Goal: Information Seeking & Learning: Learn about a topic

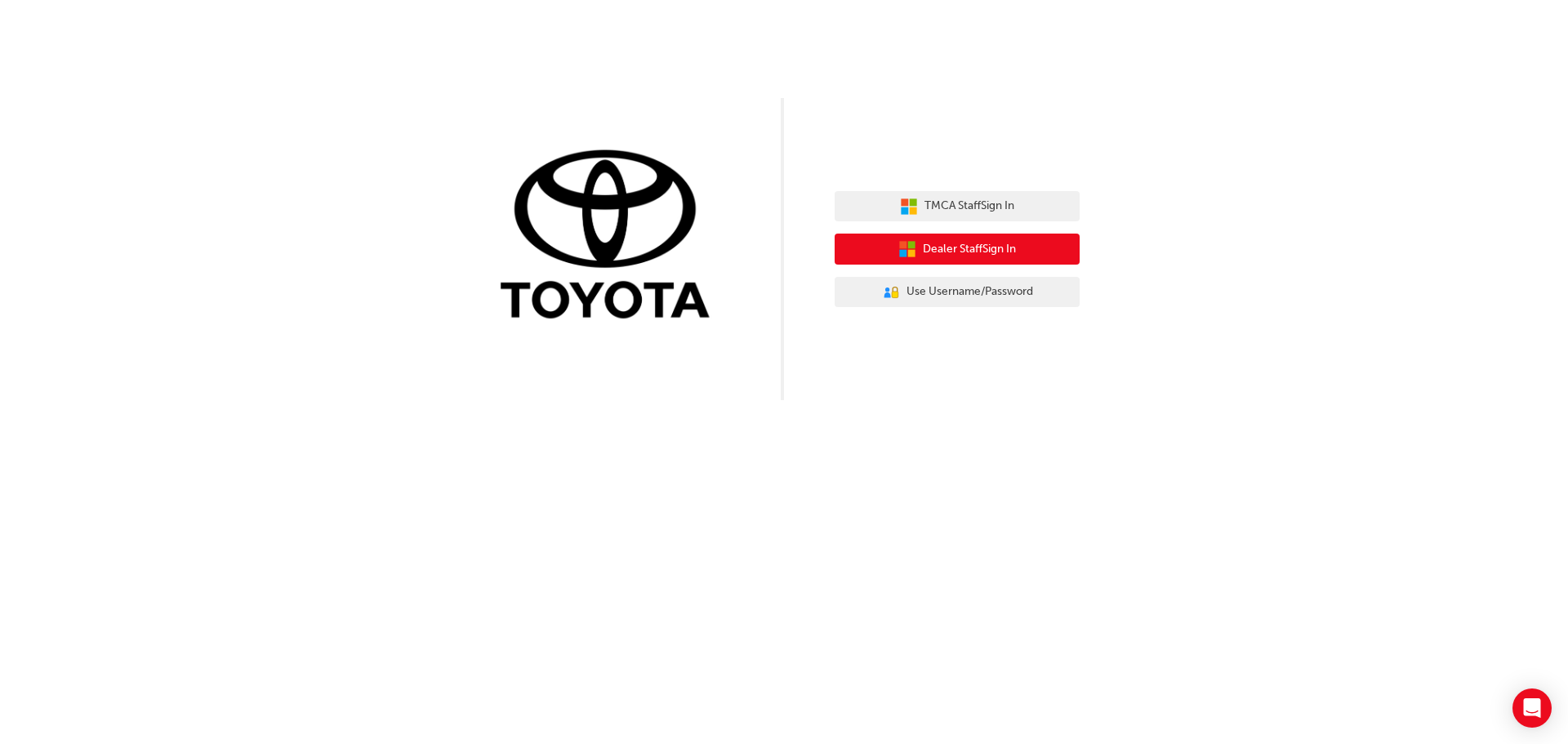
click at [963, 238] on button "Dealer Staff Sign In" at bounding box center [957, 248] width 245 height 31
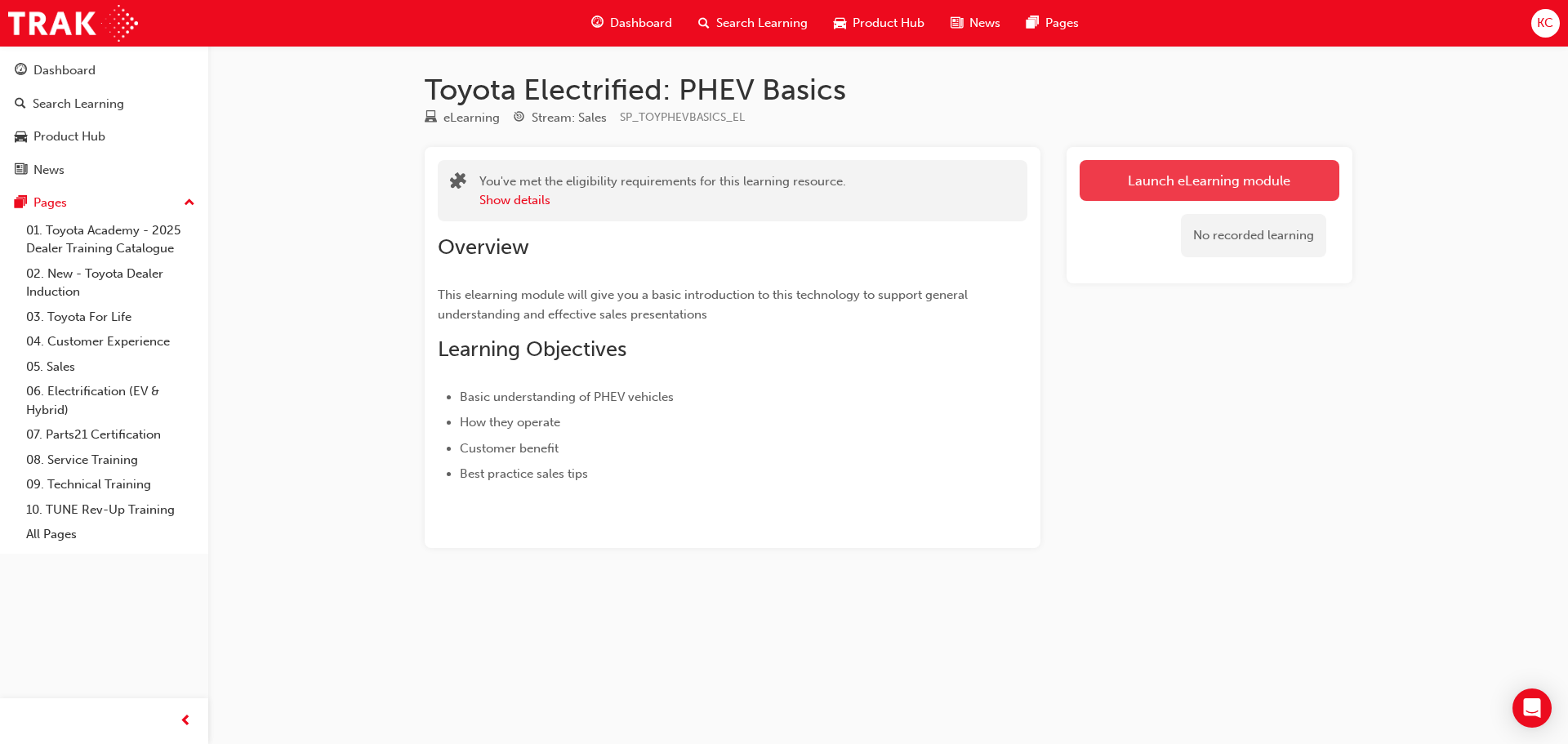
click at [1198, 179] on link "Launch eLearning module" at bounding box center [1209, 180] width 259 height 41
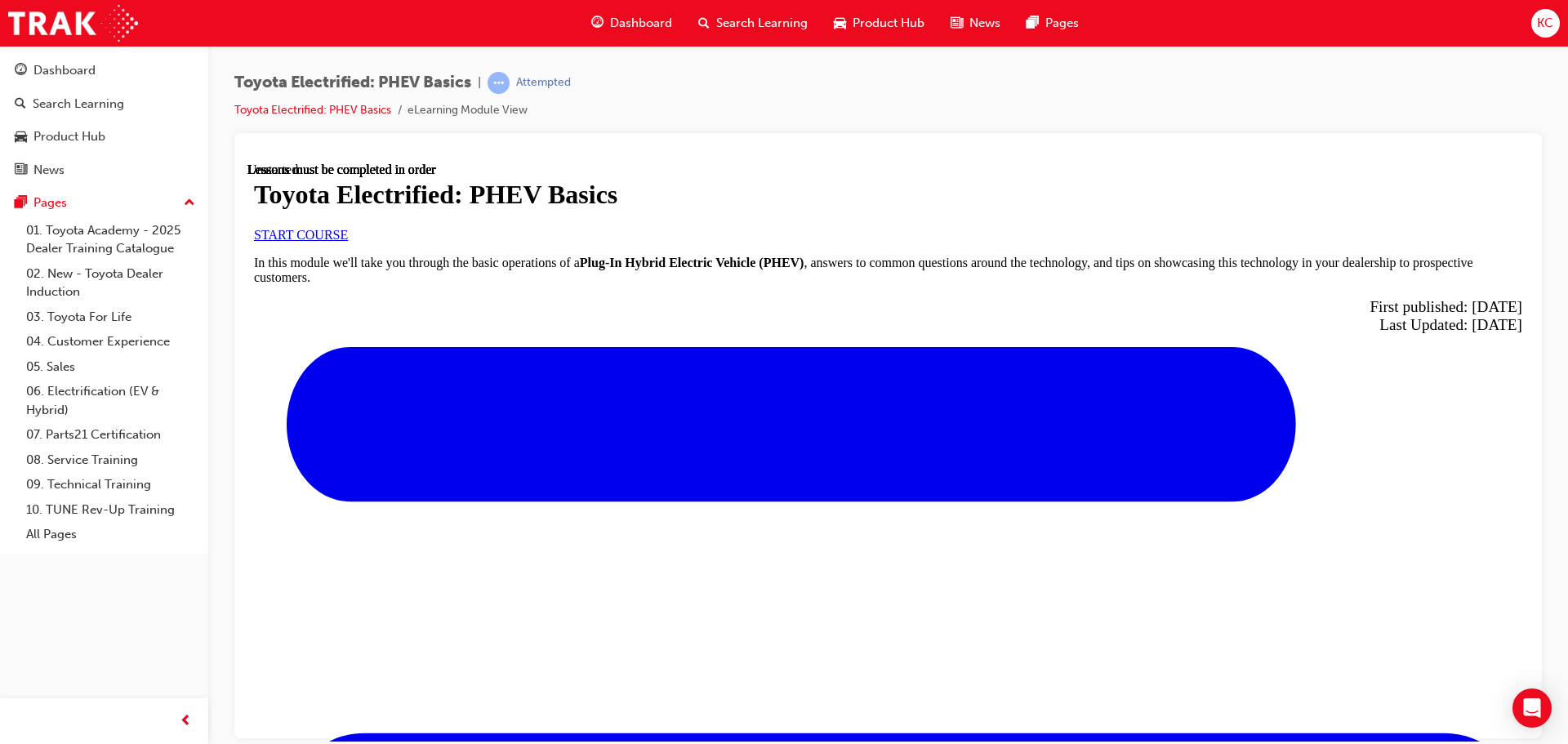
click at [348, 241] on span "START COURSE" at bounding box center [300, 233] width 94 height 14
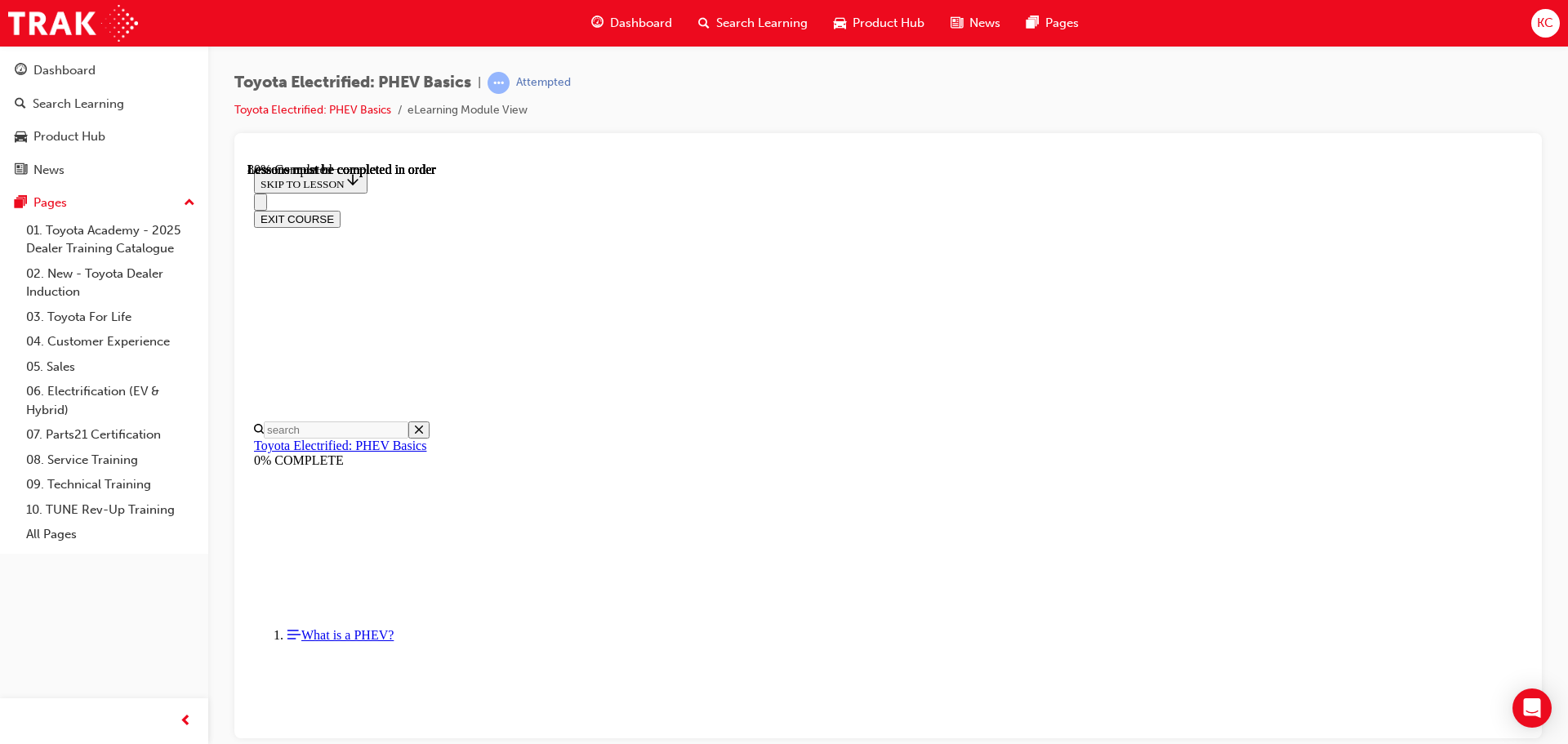
scroll to position [1194, 0]
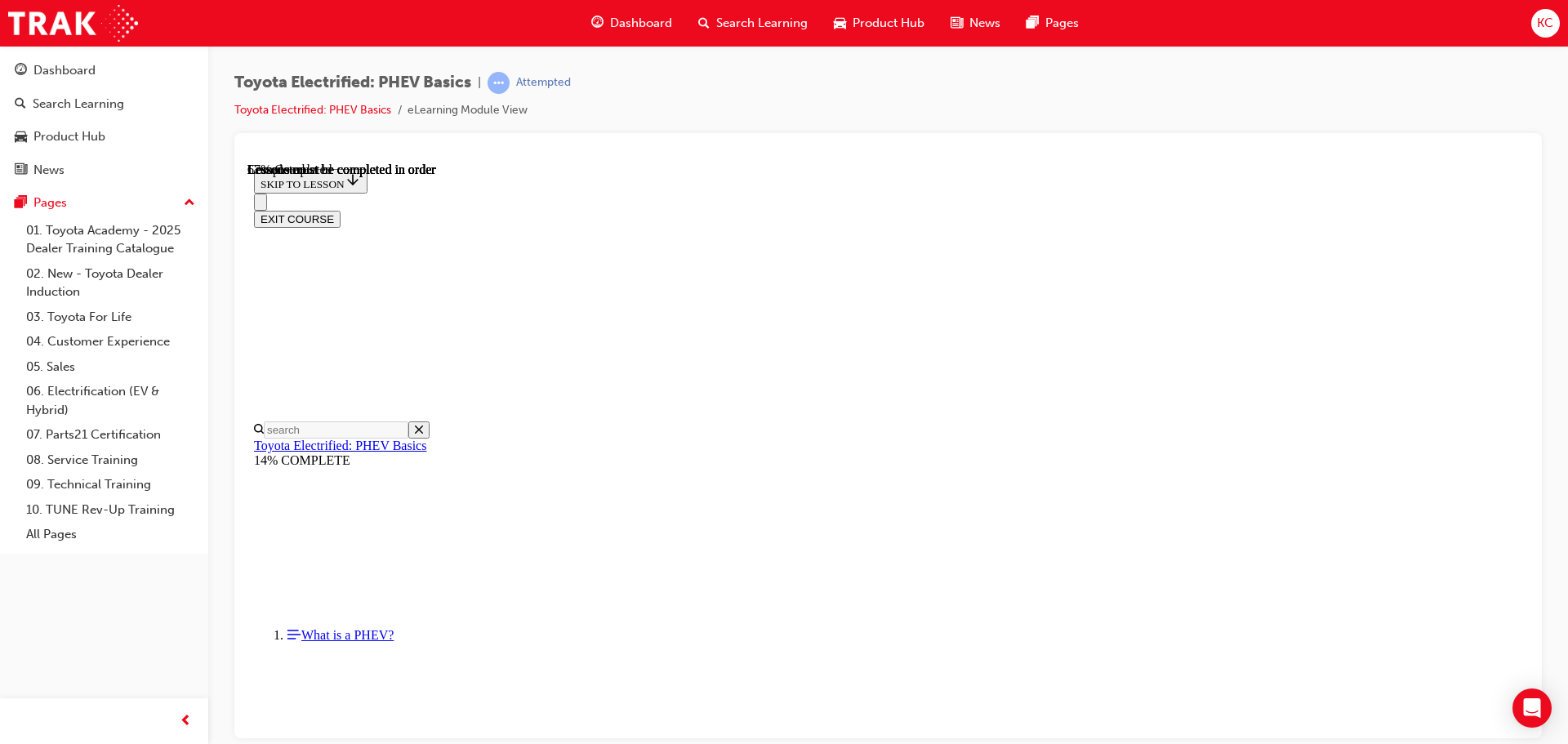
scroll to position [24, 0]
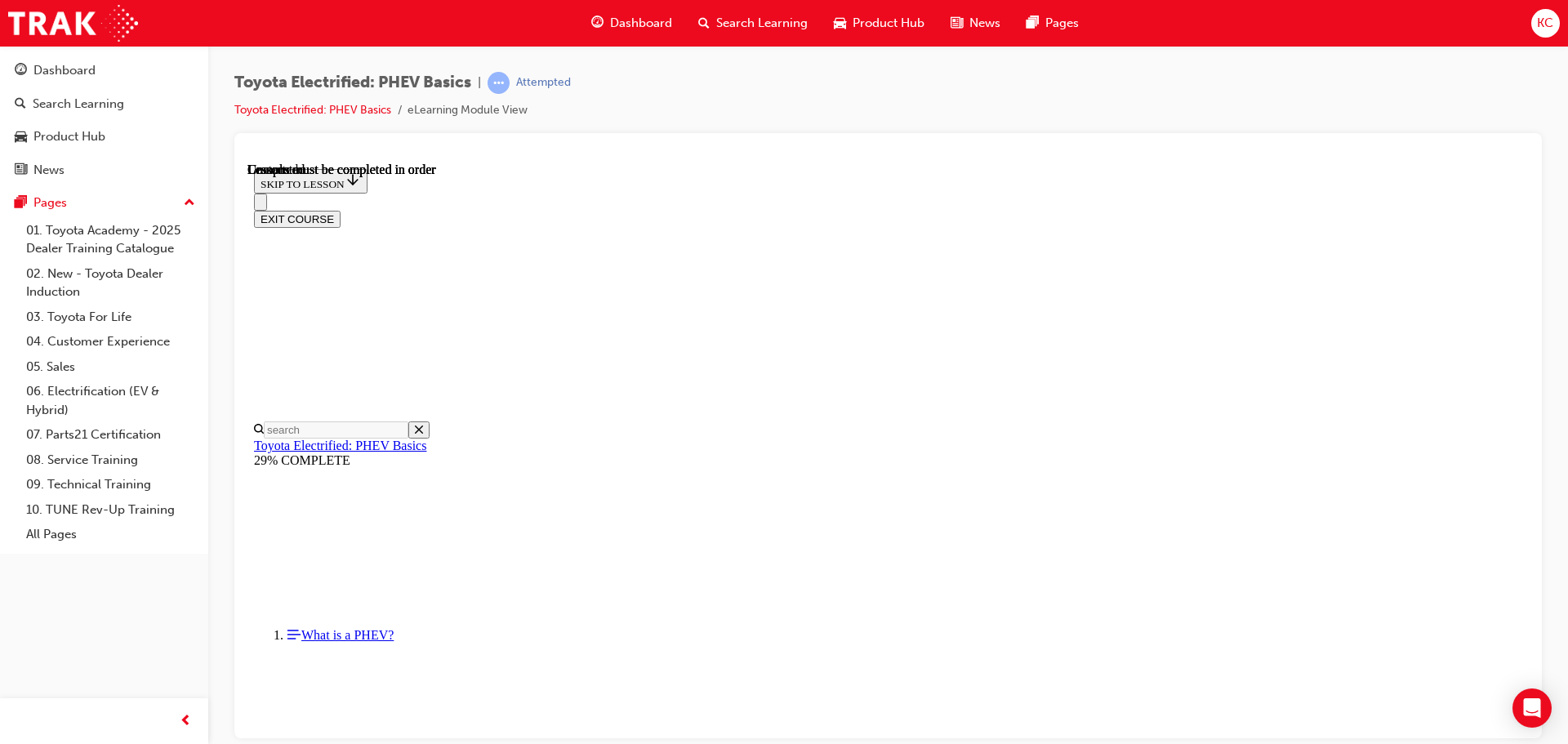
scroll to position [419, 0]
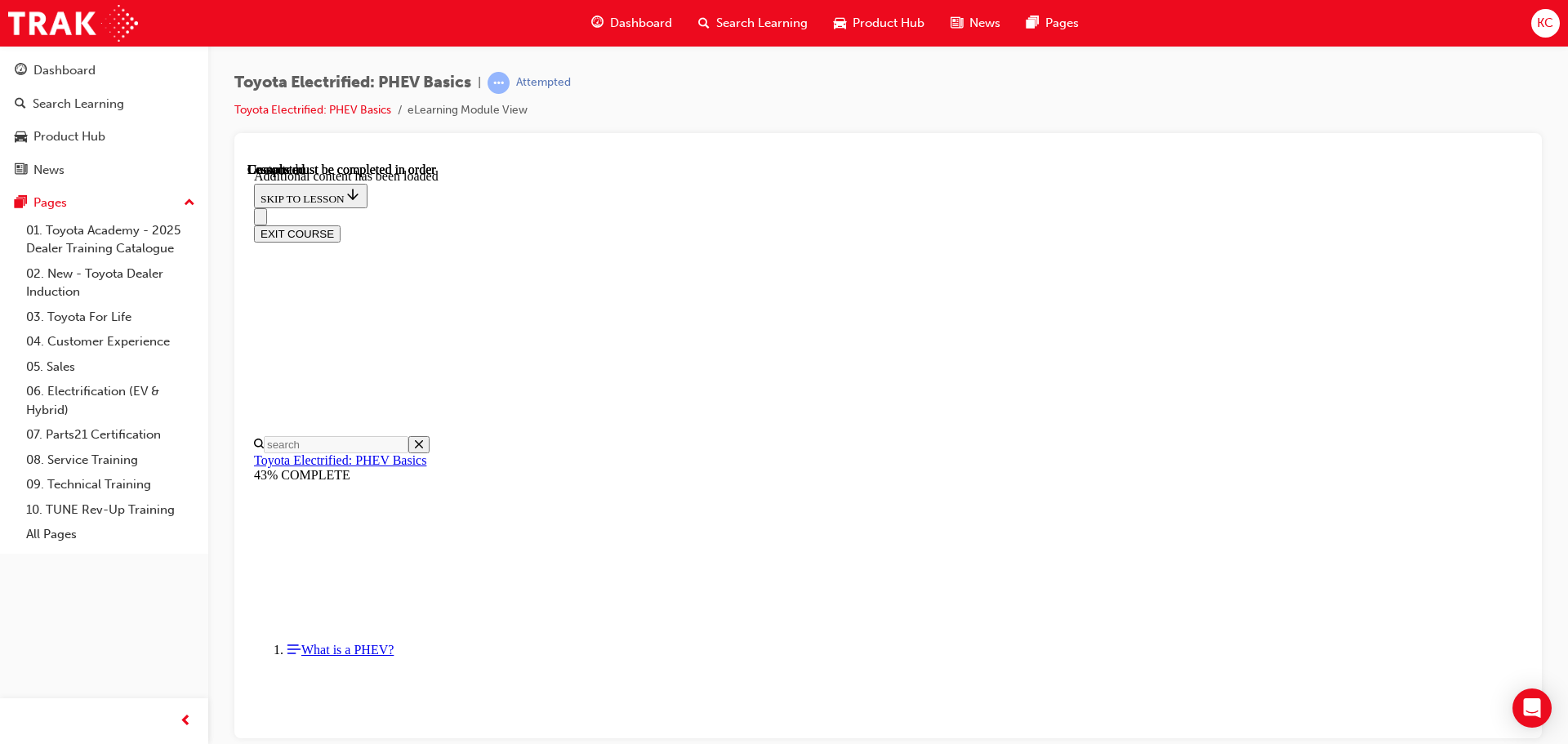
scroll to position [350, 0]
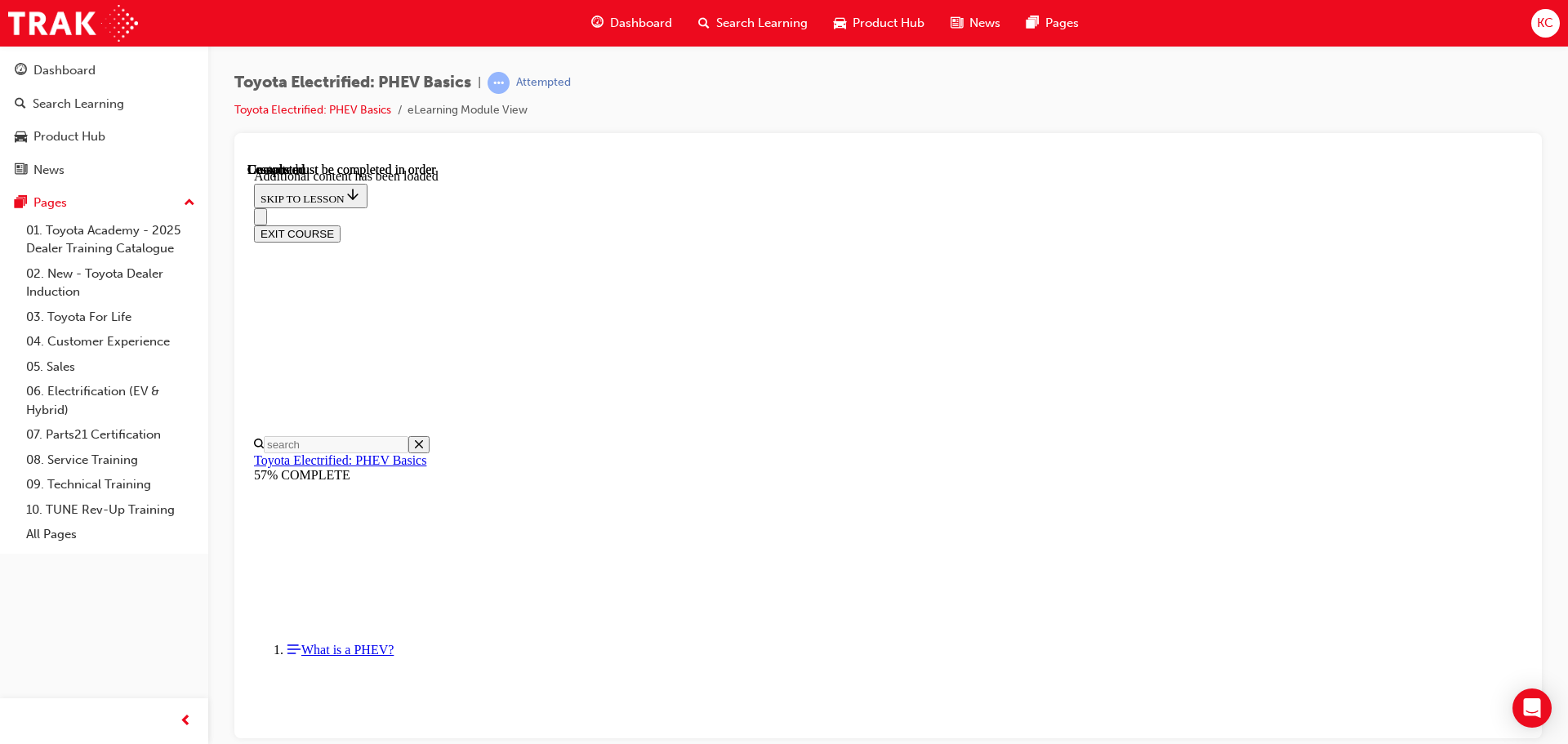
scroll to position [1684, 0]
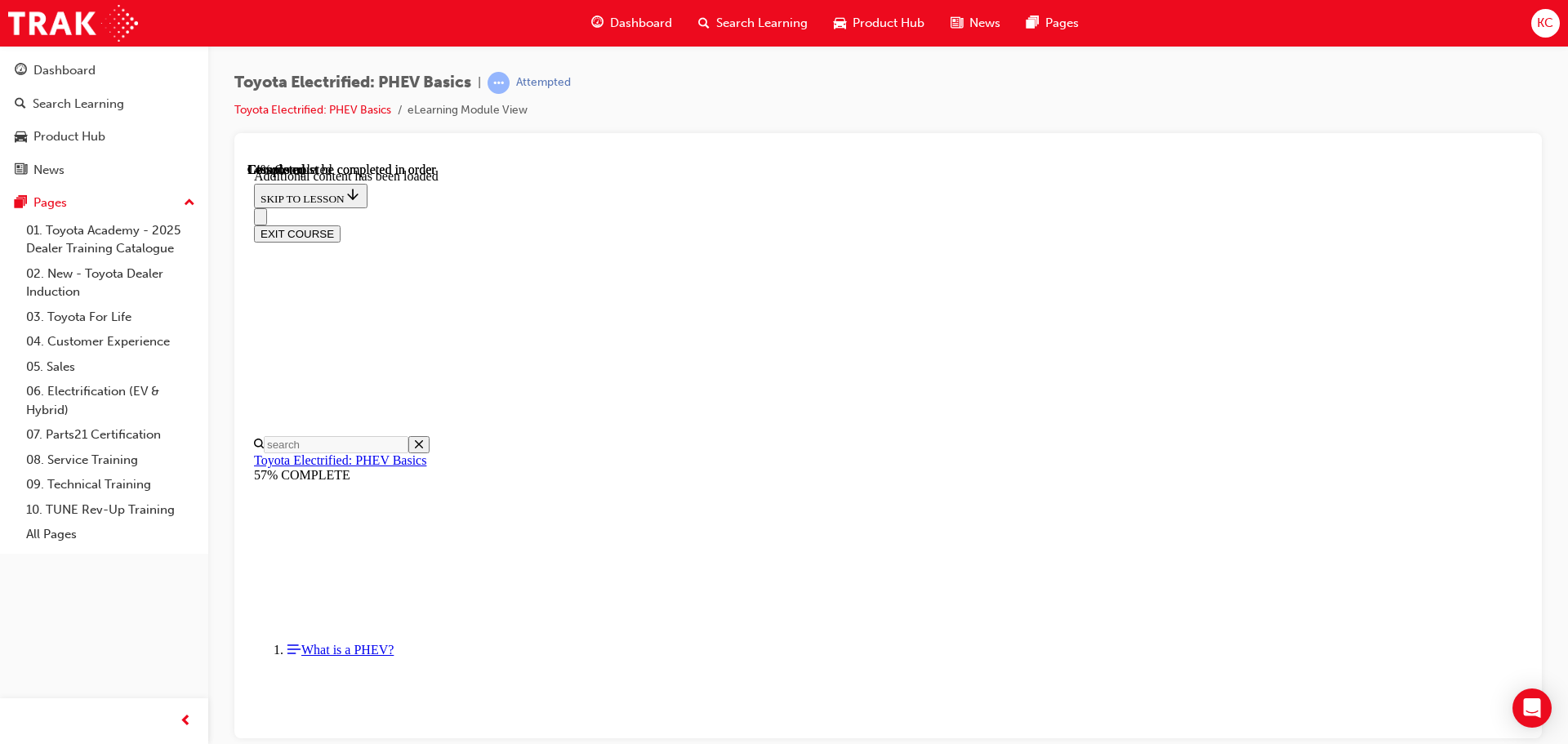
scroll to position [50, 0]
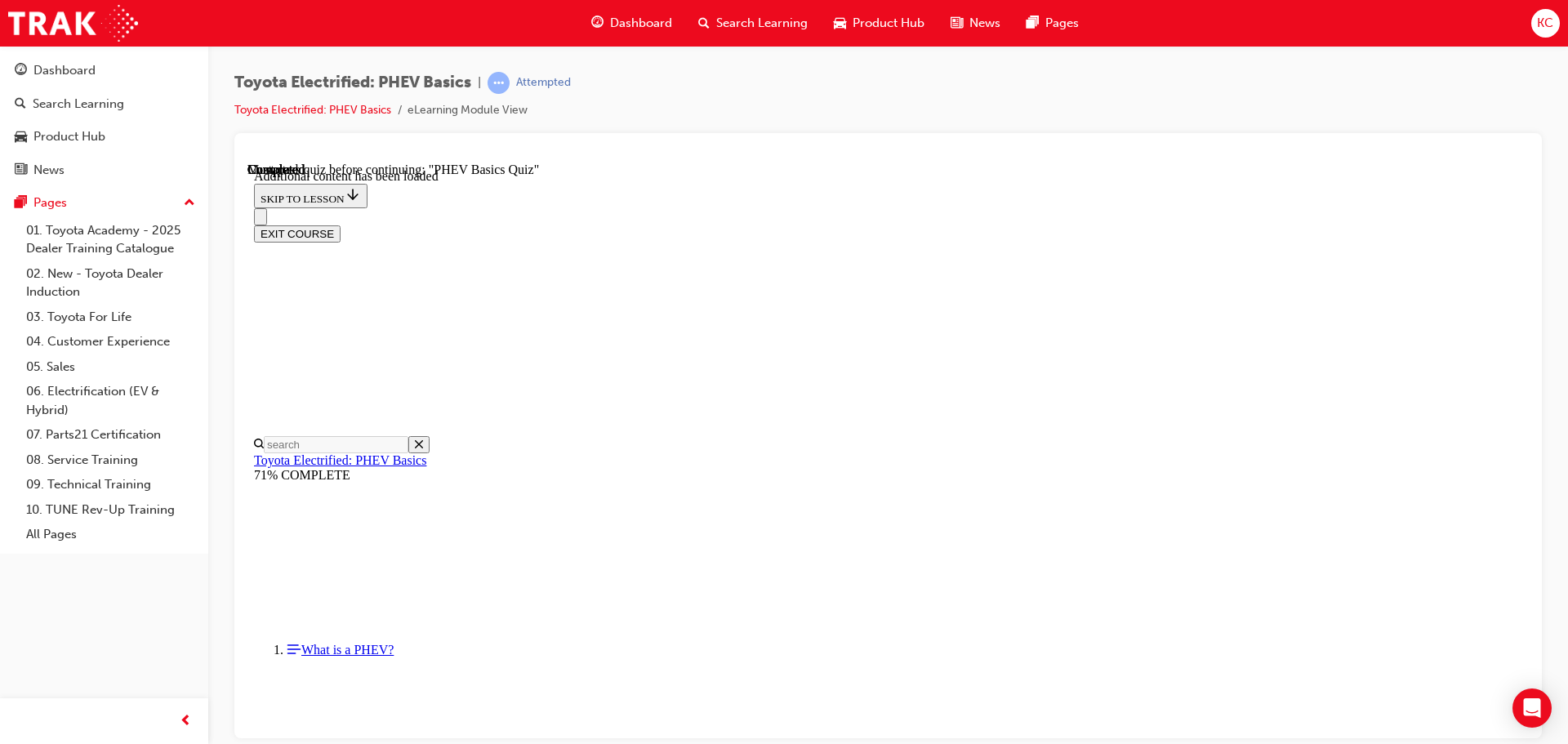
radio input "true"
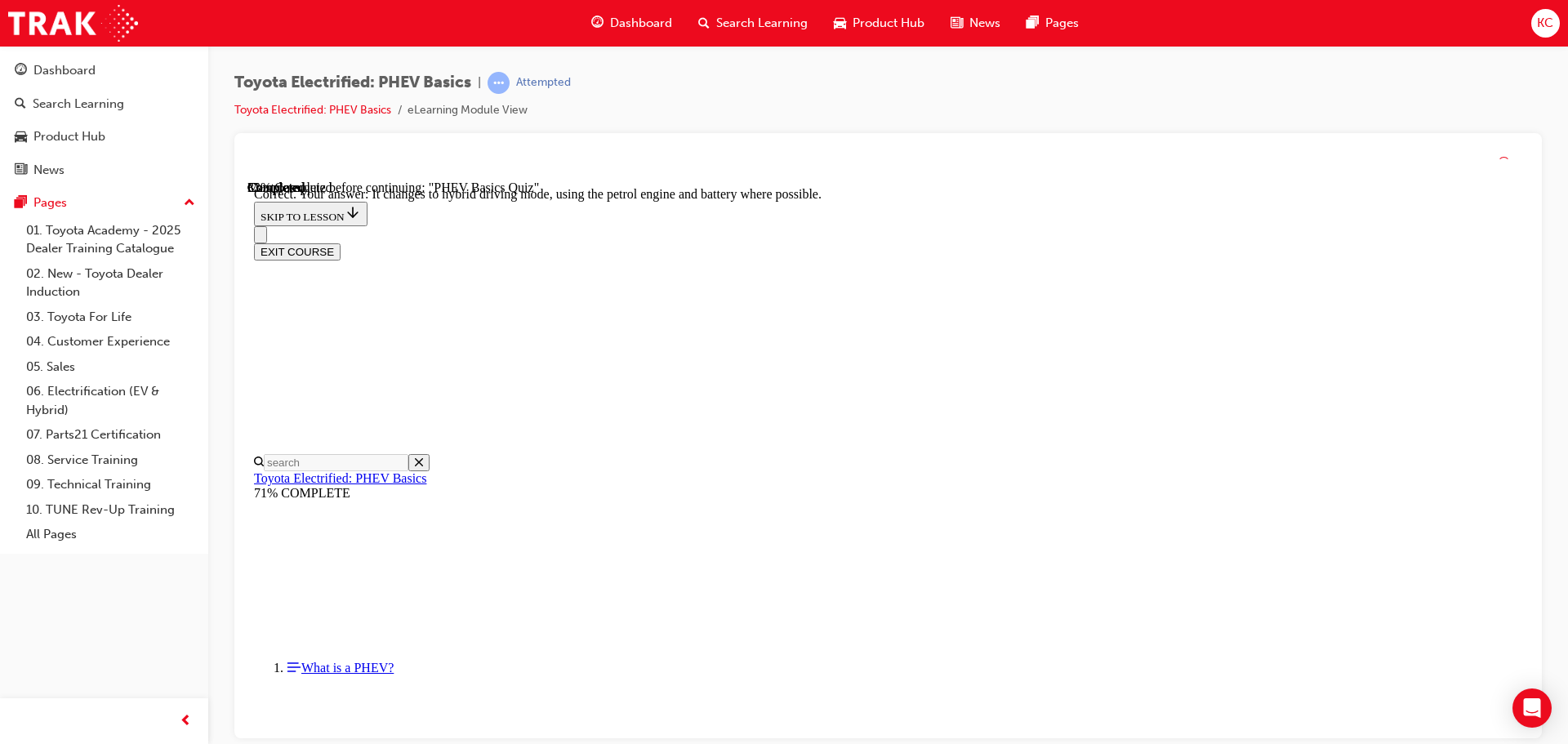
scroll to position [182, 0]
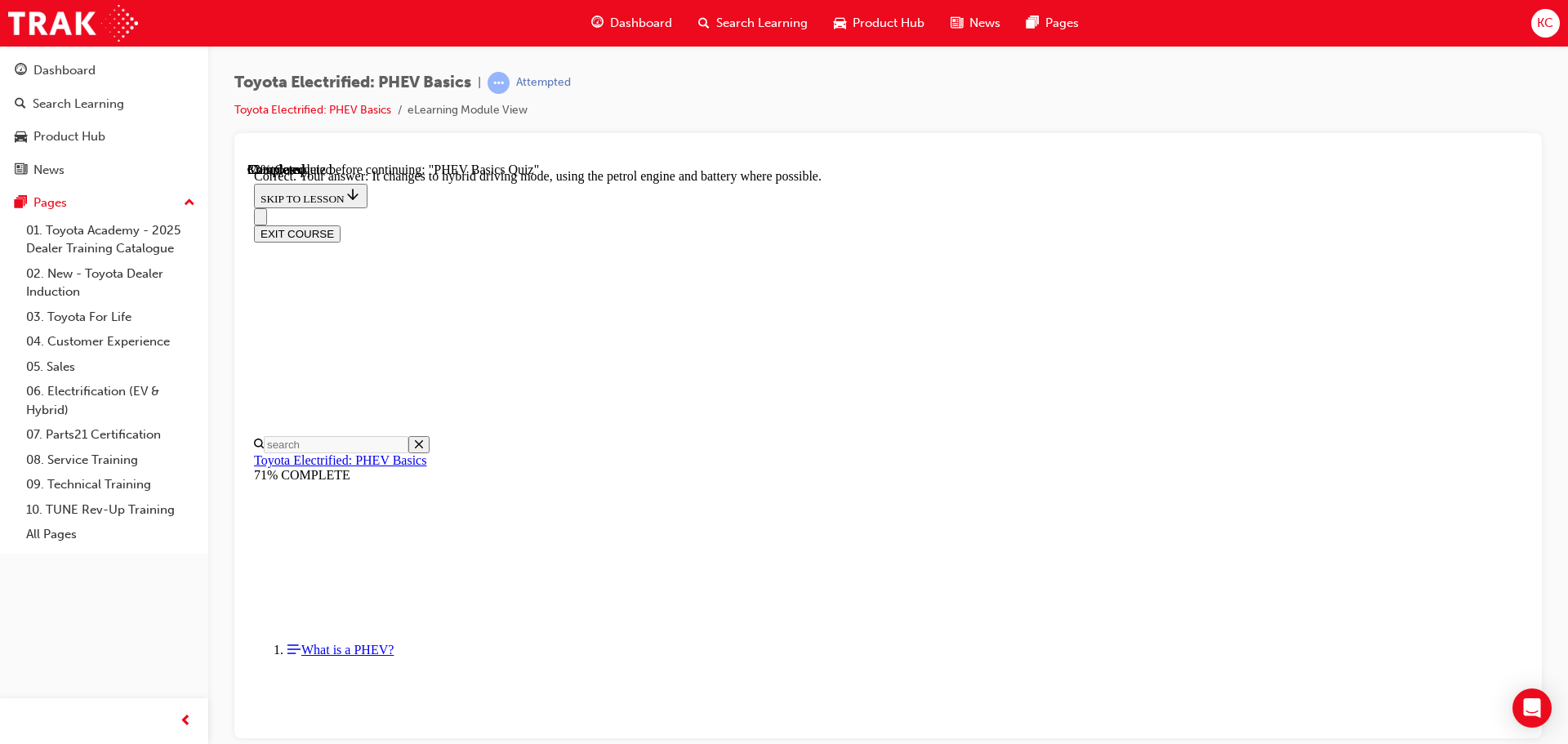
radio input "true"
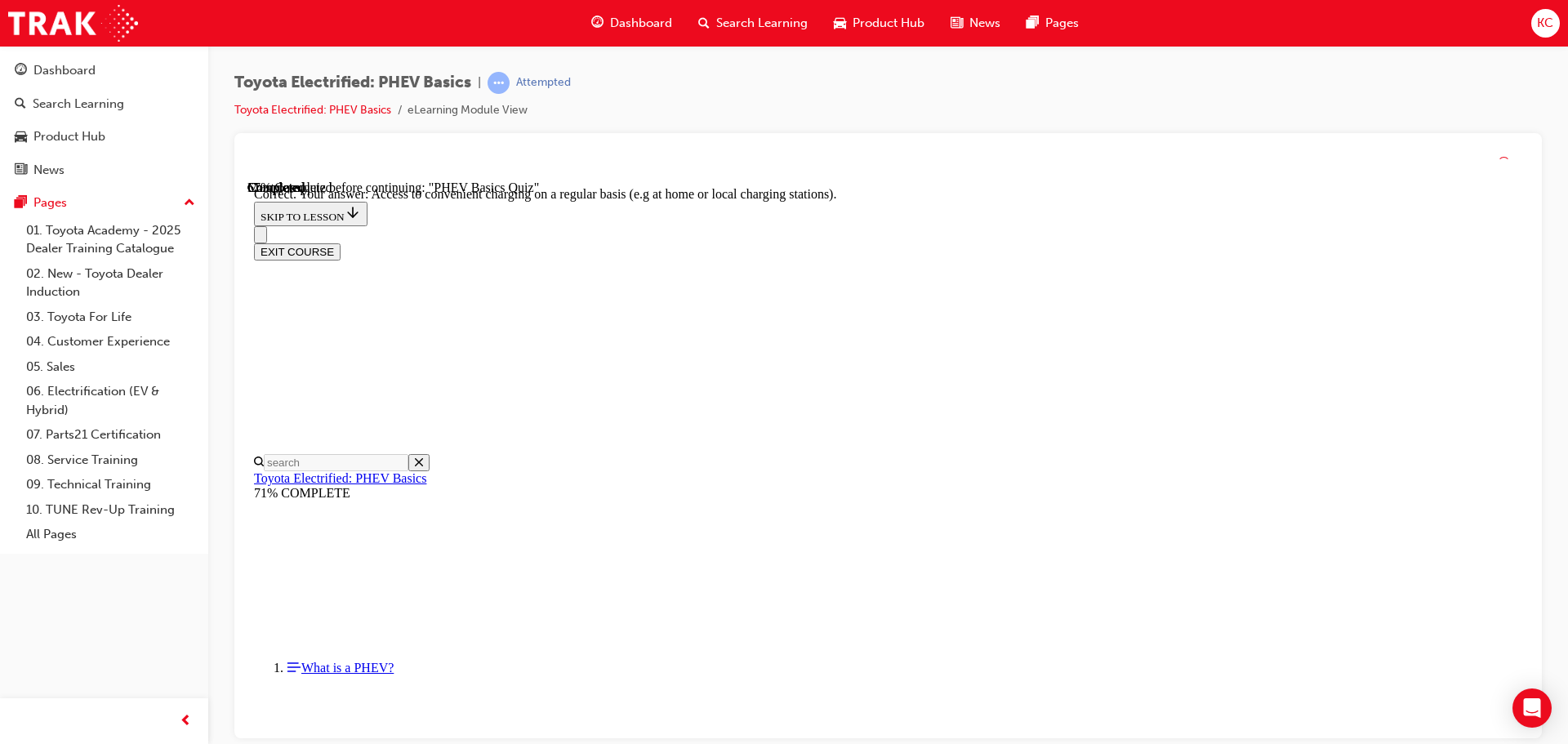
scroll to position [385, 0]
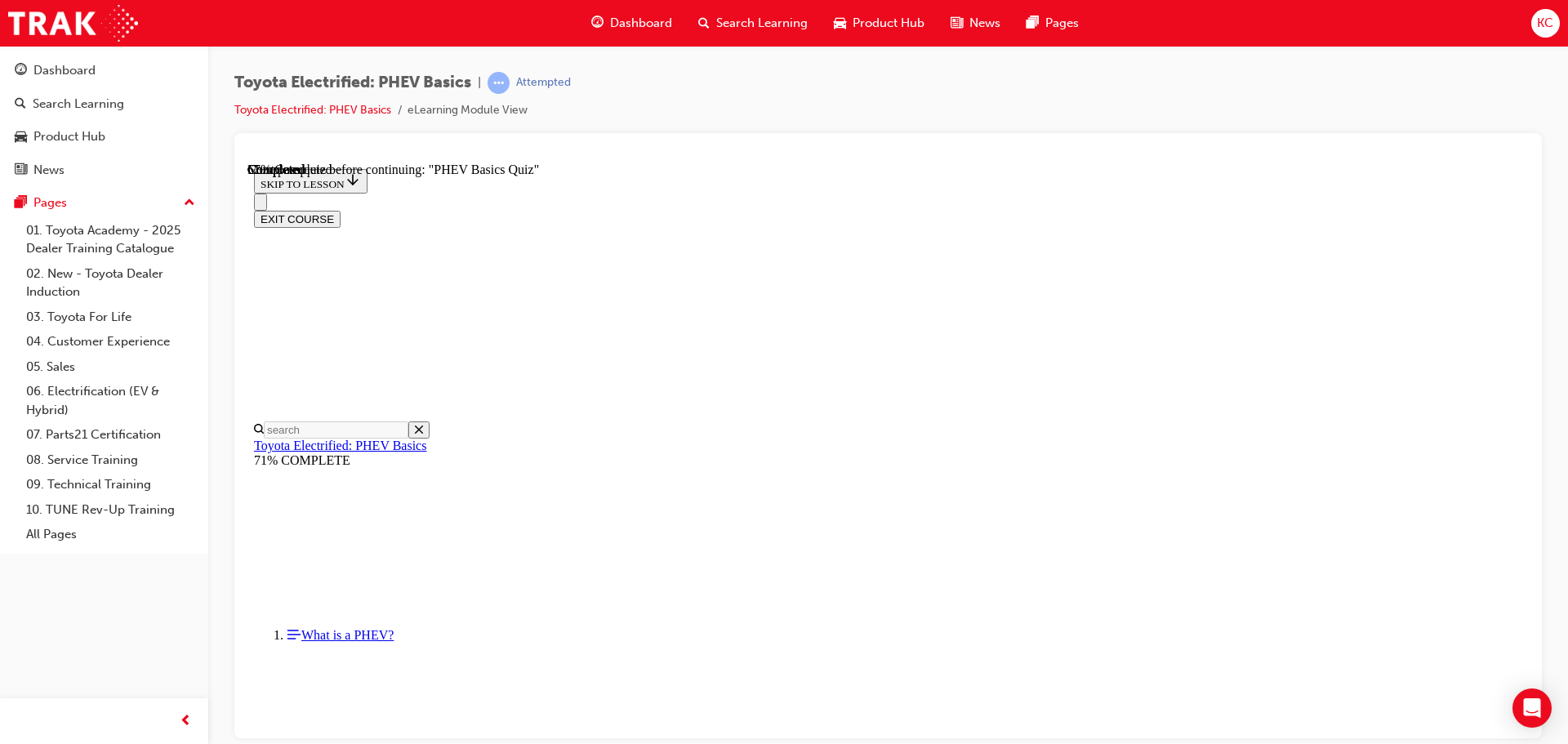
radio input "true"
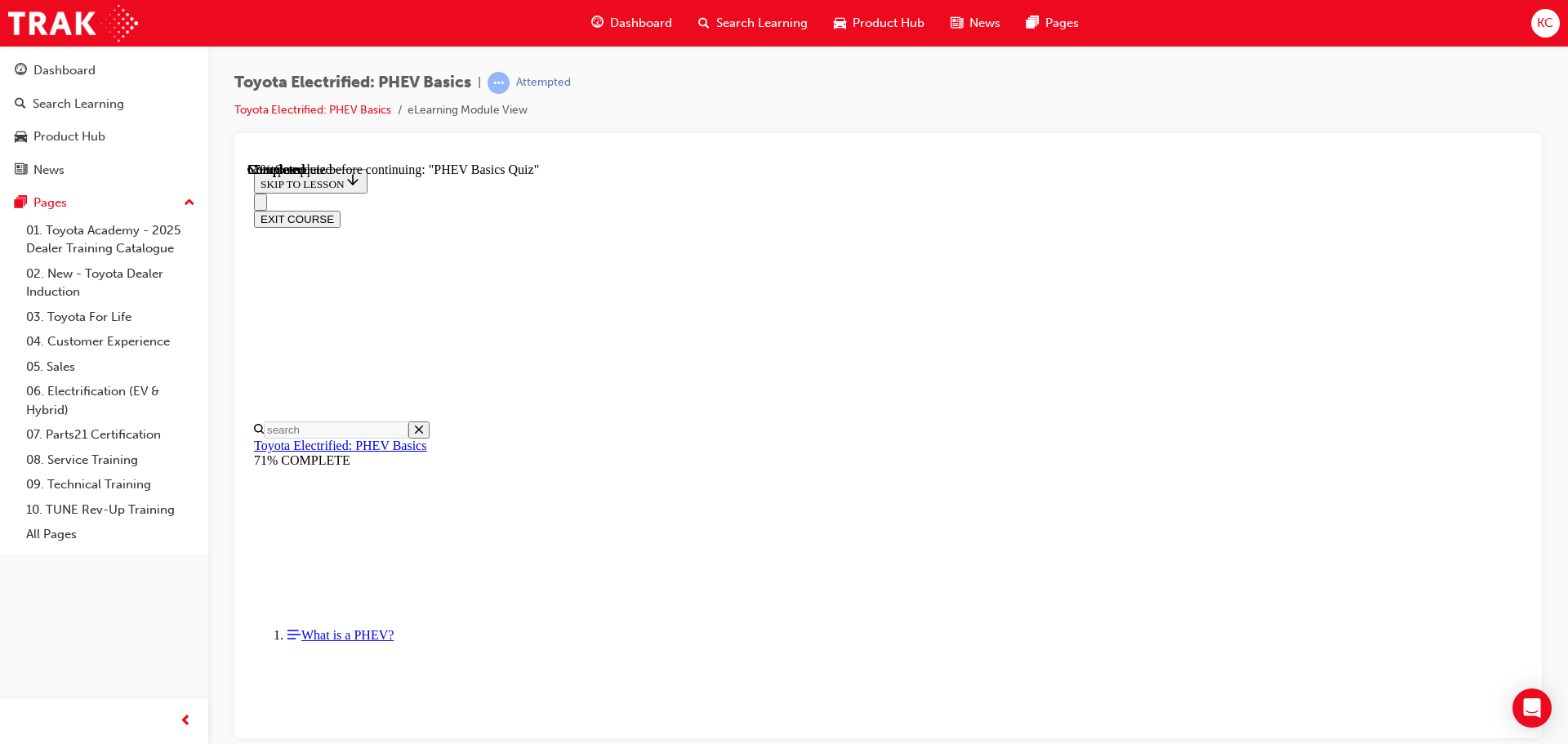
radio input "true"
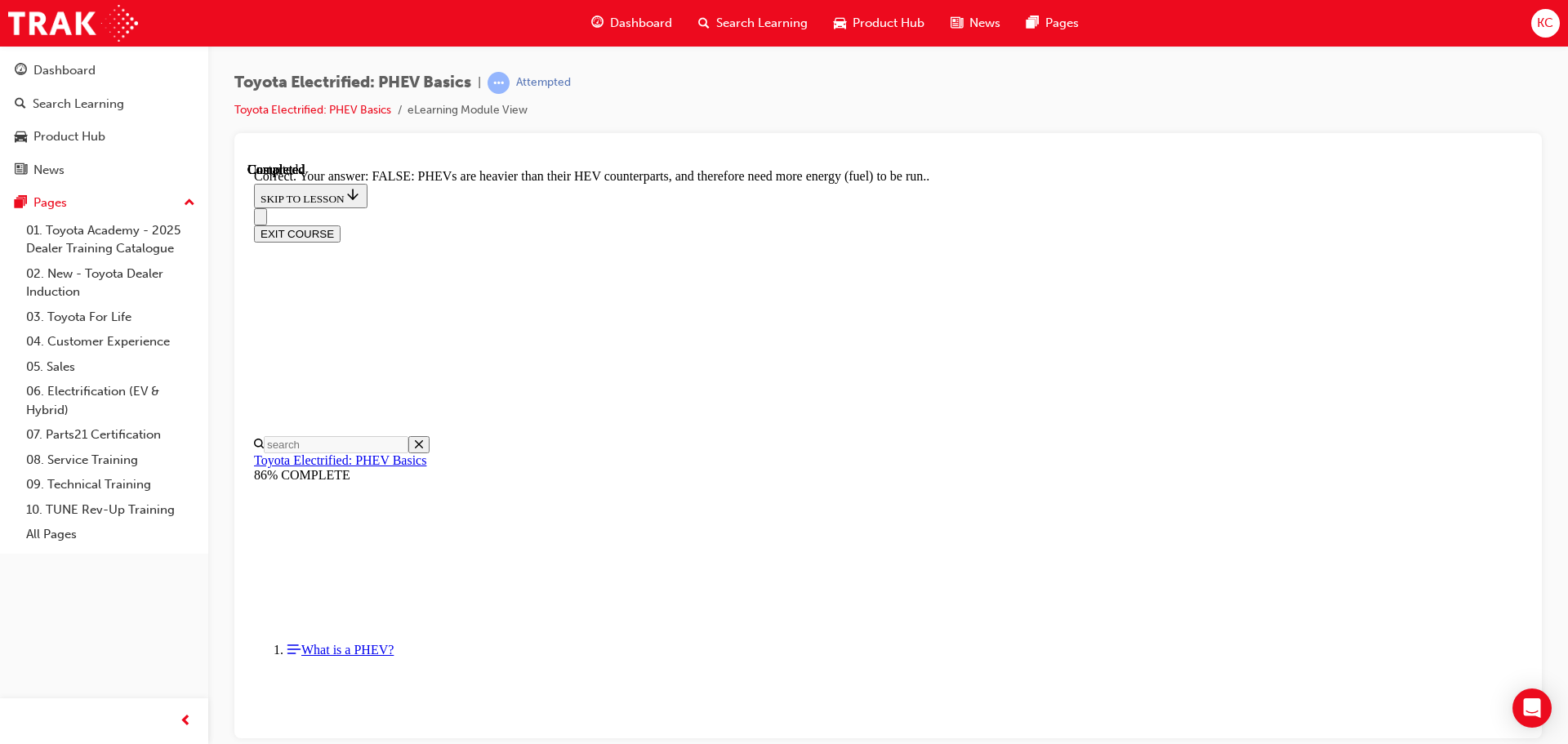
scroll to position [287, 0]
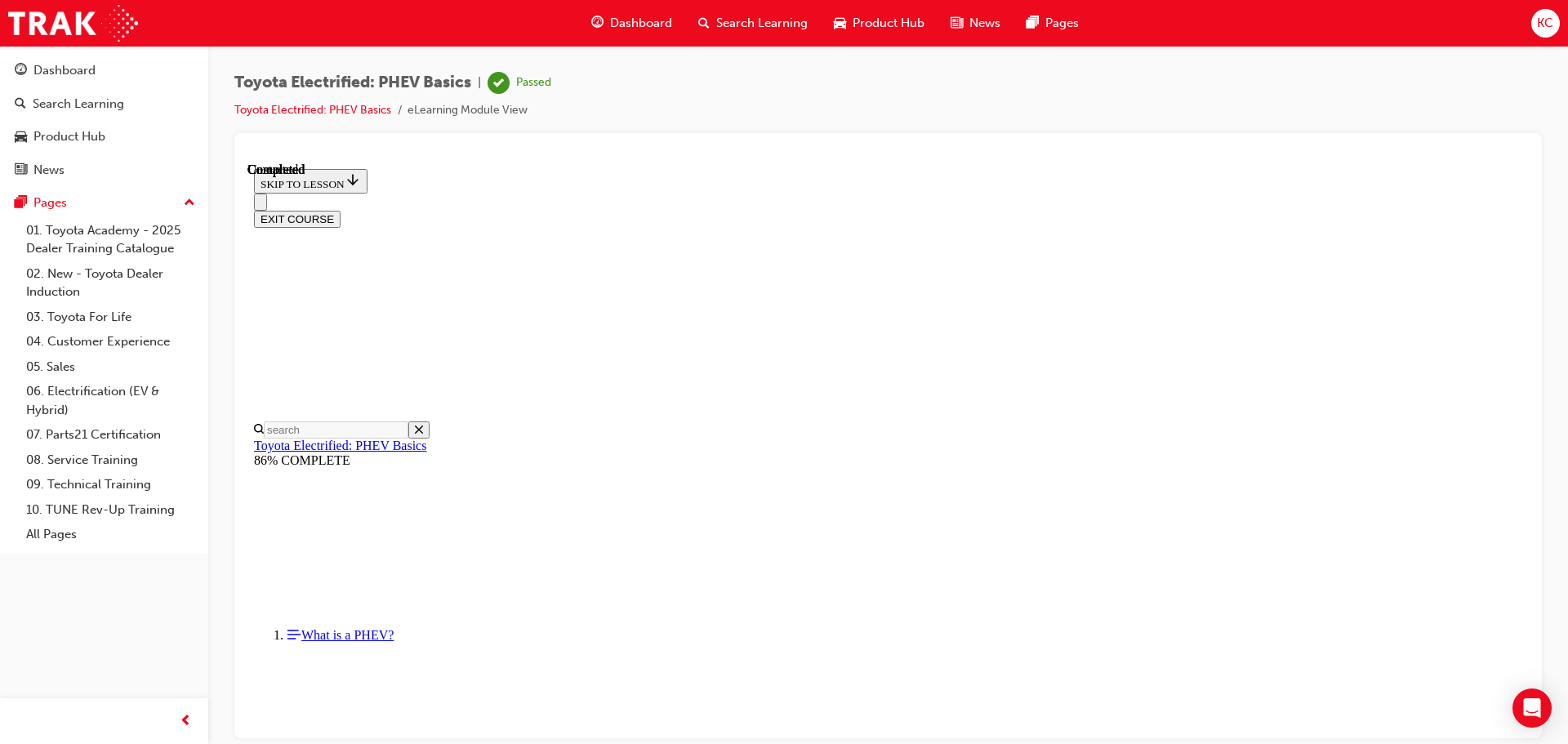
scroll to position [308, 0]
click at [340, 210] on button "EXIT COURSE" at bounding box center [297, 219] width 86 height 17
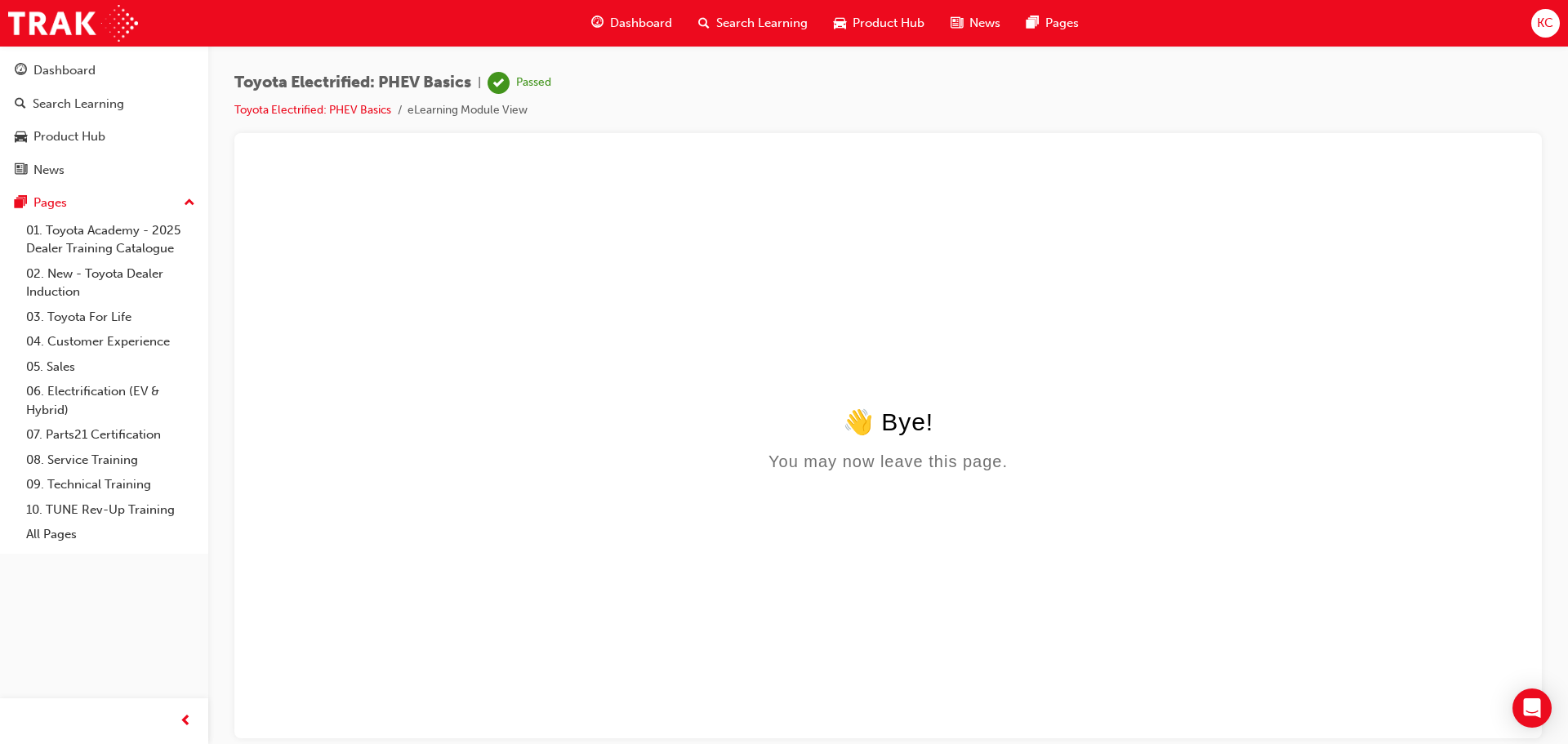
scroll to position [0, 0]
